Goal: Task Accomplishment & Management: Use online tool/utility

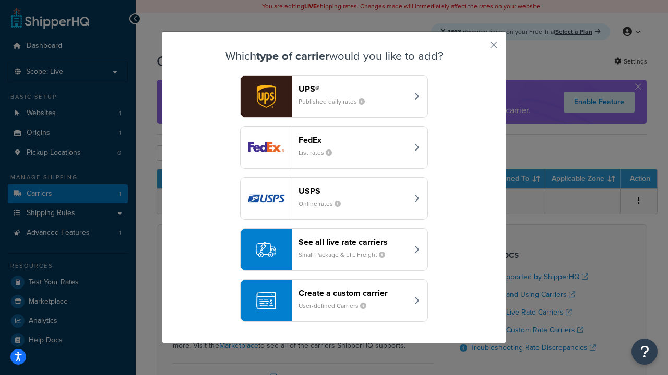
click at [334, 301] on div "Create a custom carrier User-defined Carriers" at bounding box center [352, 300] width 109 height 25
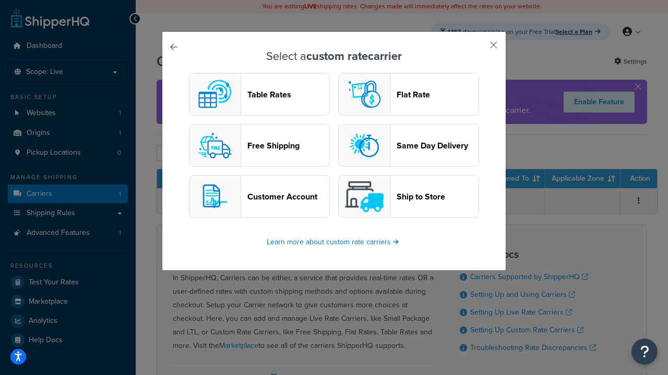
click at [259, 94] on header "Table Rates" at bounding box center [288, 95] width 82 height 10
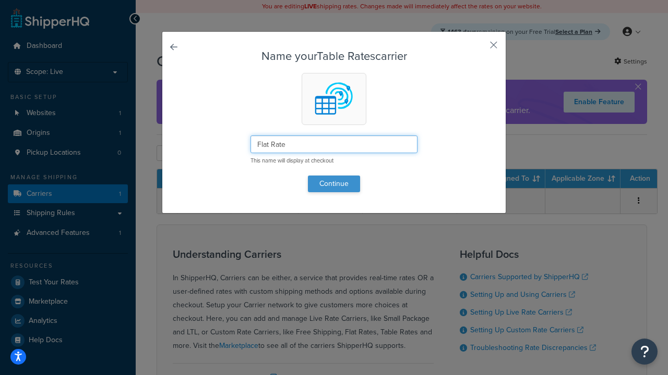
type input "Flat Rate"
click at [334, 184] on button "Continue" at bounding box center [334, 184] width 52 height 17
